Goal: Contribute content: Add original content to the website for others to see

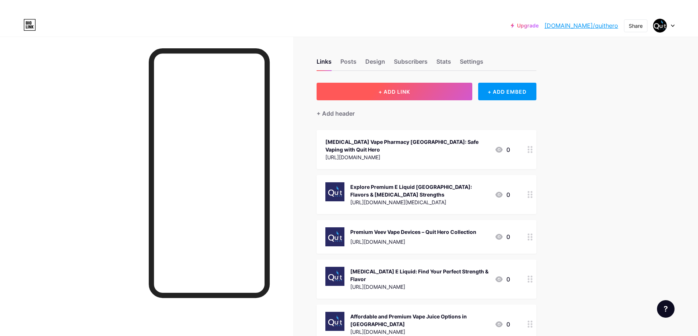
click at [373, 91] on button "+ ADD LINK" at bounding box center [394, 92] width 156 height 18
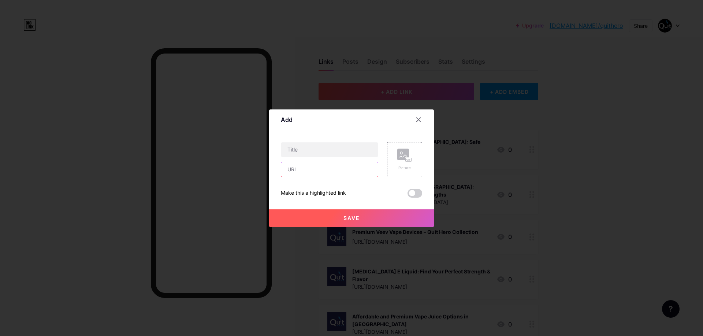
click at [304, 172] on input "text" at bounding box center [329, 169] width 97 height 15
paste input "[URL][DOMAIN_NAME]"
type input "[URL][DOMAIN_NAME]"
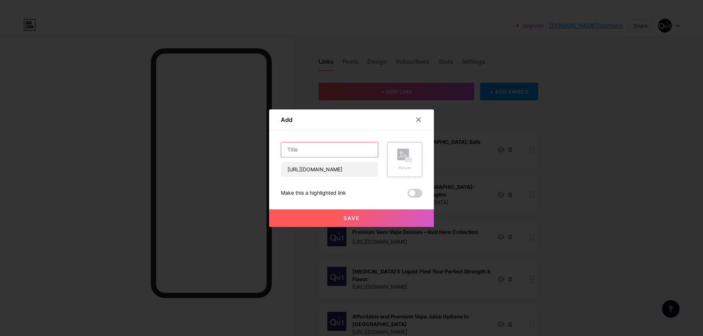
click at [305, 148] on input "text" at bounding box center [329, 149] width 97 height 15
paste input "Affordable and Reliable Vape Coils [GEOGRAPHIC_DATA]"
type input "Affordable and Reliable Vape Coils [GEOGRAPHIC_DATA]"
click at [409, 163] on div "Picture" at bounding box center [404, 160] width 15 height 22
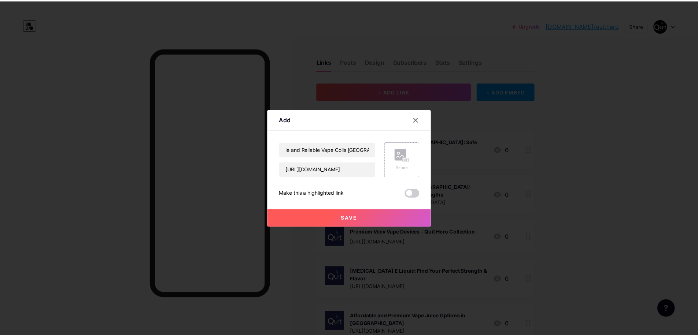
scroll to position [0, 0]
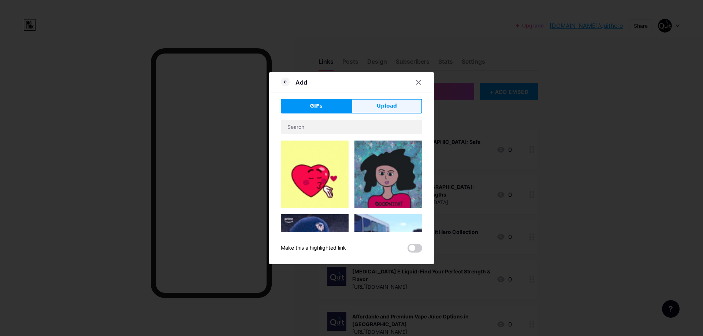
click at [379, 112] on button "Upload" at bounding box center [387, 106] width 71 height 15
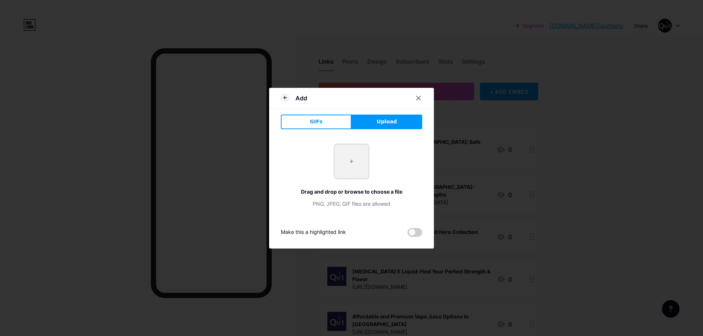
click at [352, 157] on input "file" at bounding box center [351, 161] width 34 height 34
click at [353, 160] on input "file" at bounding box center [351, 161] width 34 height 34
click at [359, 153] on input "file" at bounding box center [351, 161] width 34 height 34
type input "C:\fakepath\Logo.jpg"
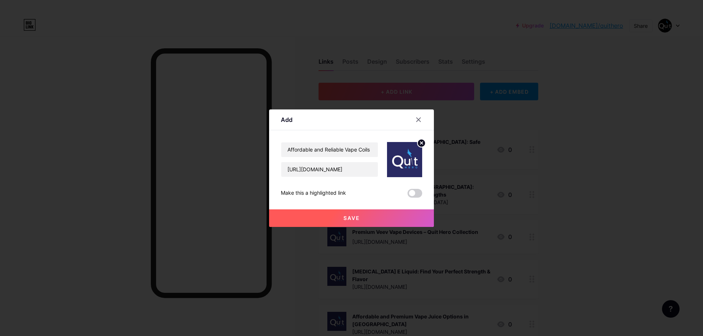
click at [366, 218] on button "Save" at bounding box center [351, 218] width 165 height 18
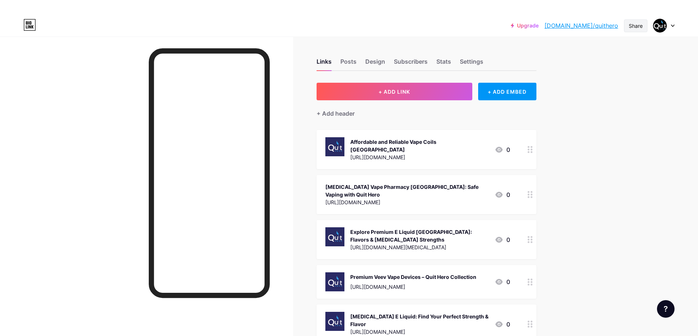
click at [632, 27] on div "Share" at bounding box center [635, 26] width 14 height 8
click at [579, 49] on div "Copy link" at bounding box center [574, 52] width 27 height 9
